Goal: Browse casually

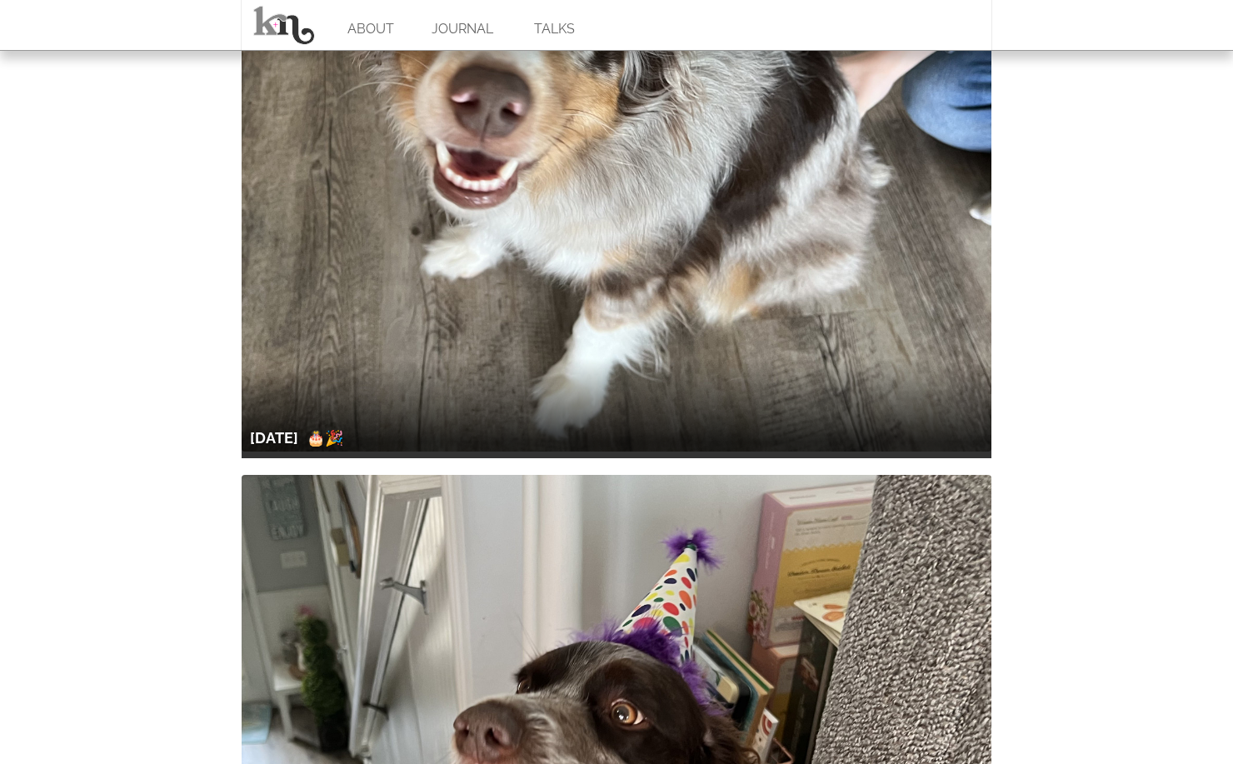
scroll to position [1959, 0]
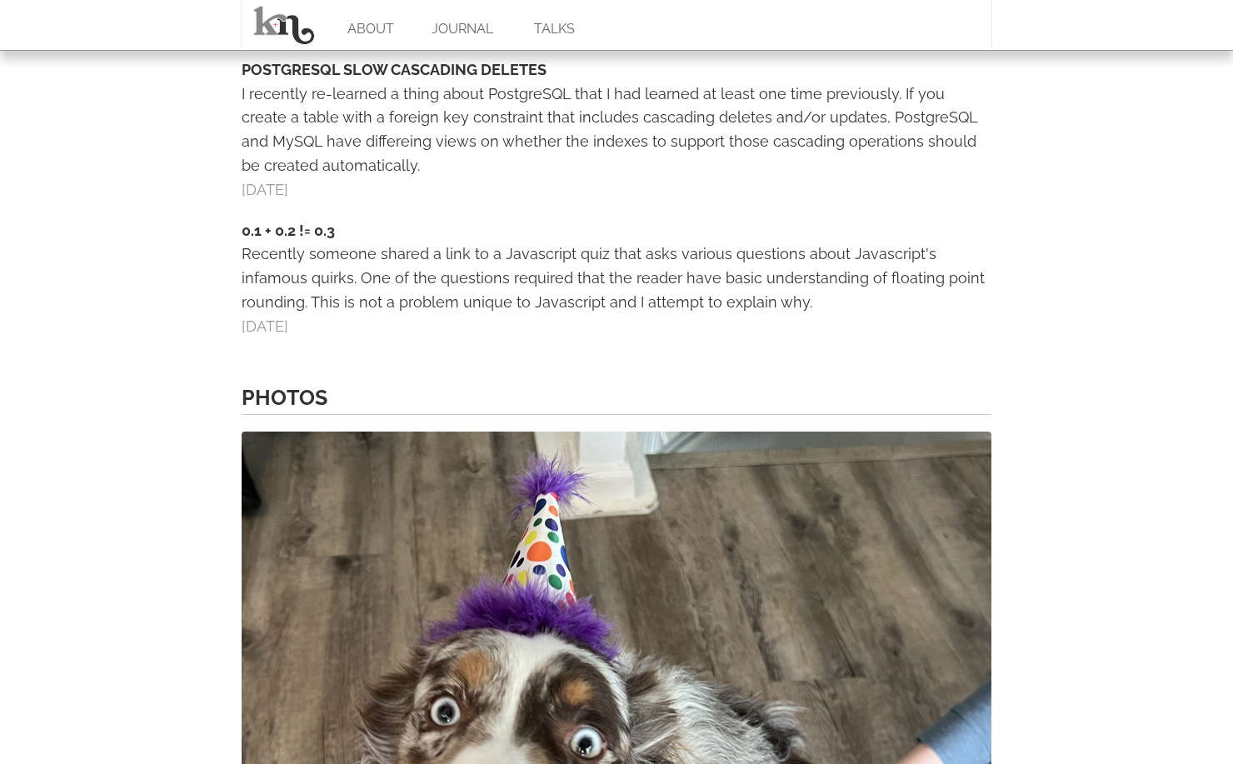
scroll to position [1182, 0]
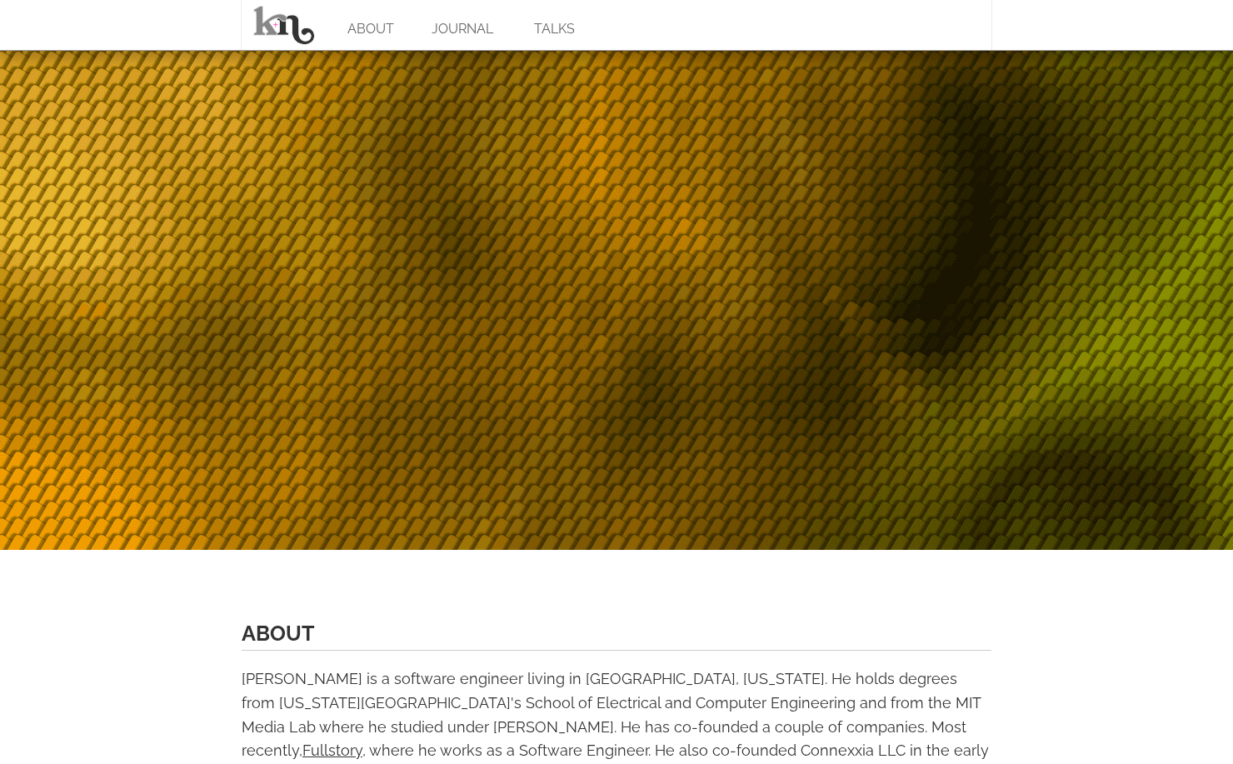
scroll to position [1168, 0]
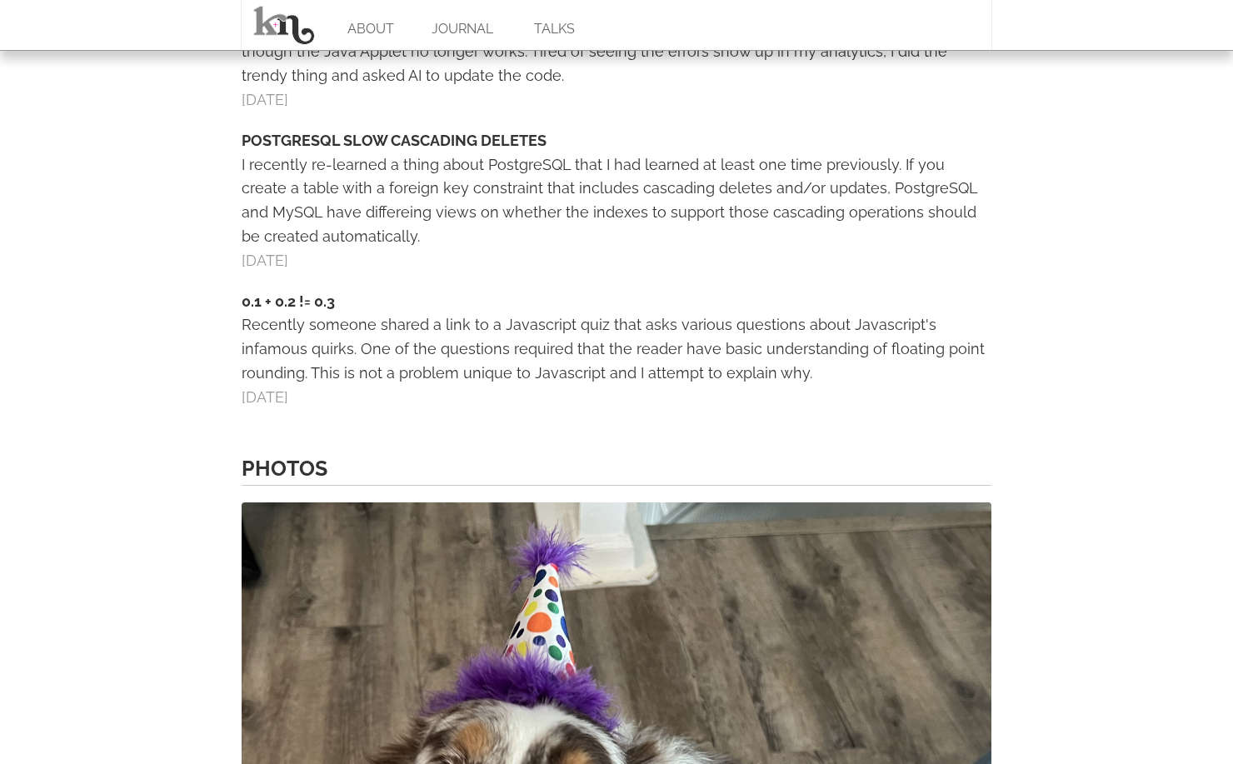
click at [327, 265] on div "READING WITH LLMS Like any everyone else with a keyboard, I spend a lot of my t…" at bounding box center [617, 121] width 750 height 578
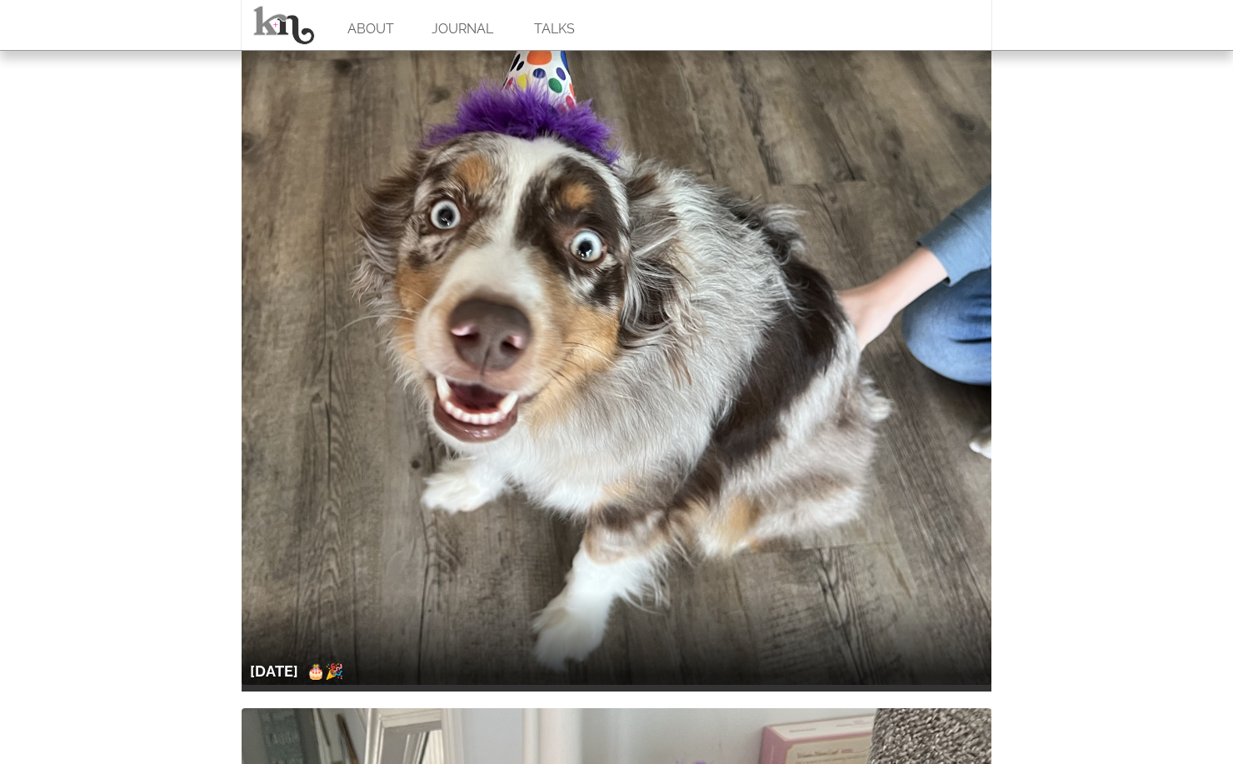
scroll to position [1734, 0]
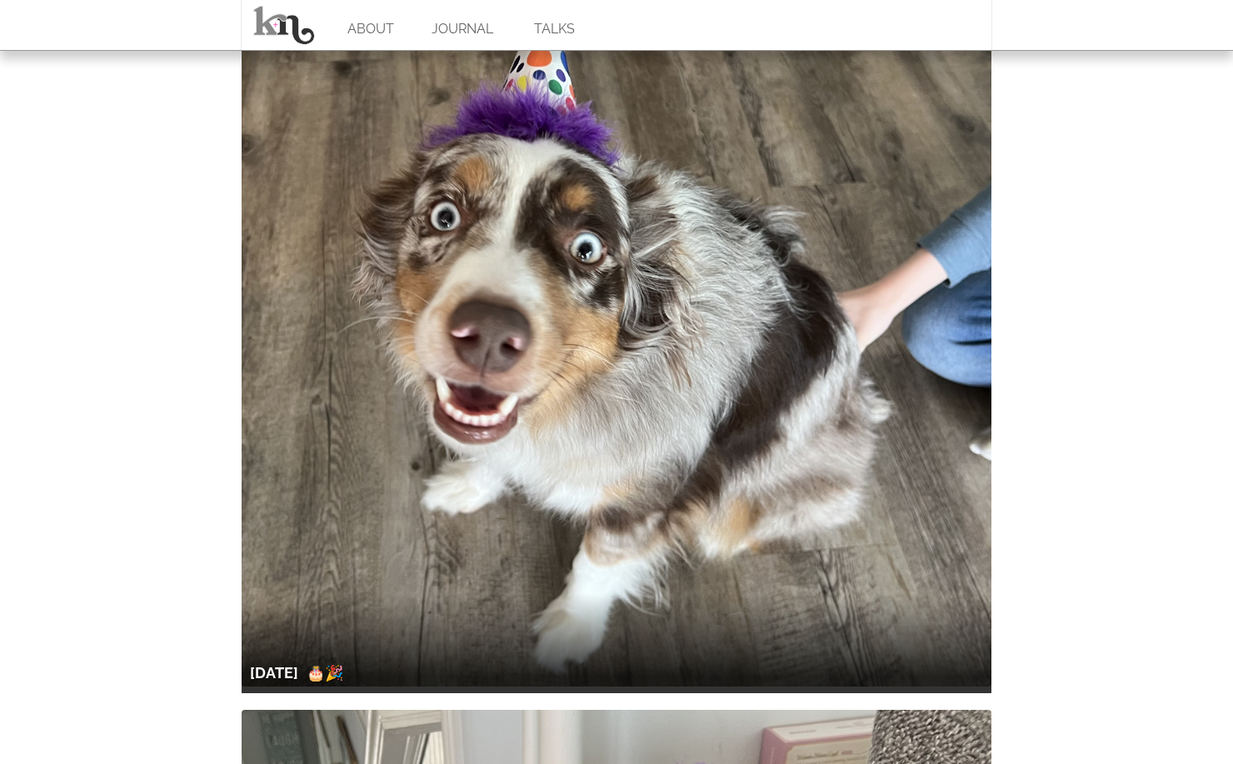
click at [411, 570] on div "aug 25 🎂🎉" at bounding box center [617, 315] width 750 height 757
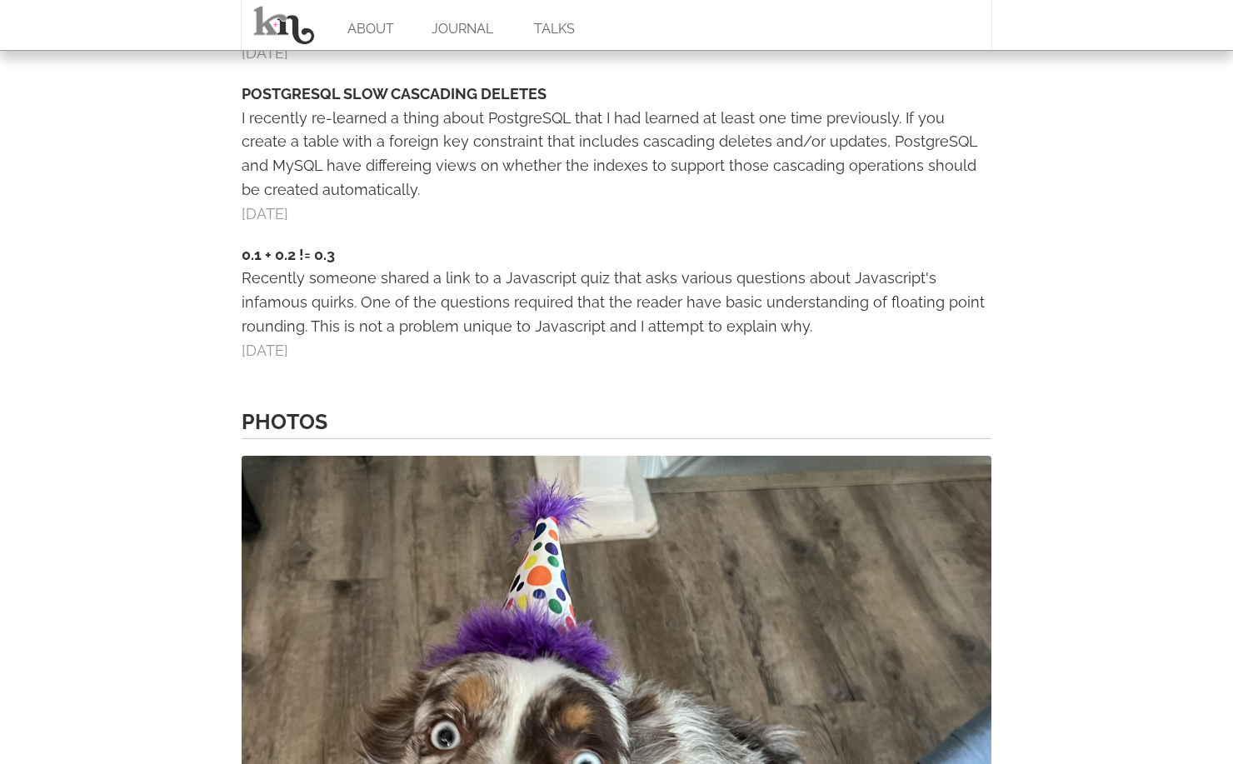
scroll to position [1212, 0]
